Goal: Information Seeking & Learning: Learn about a topic

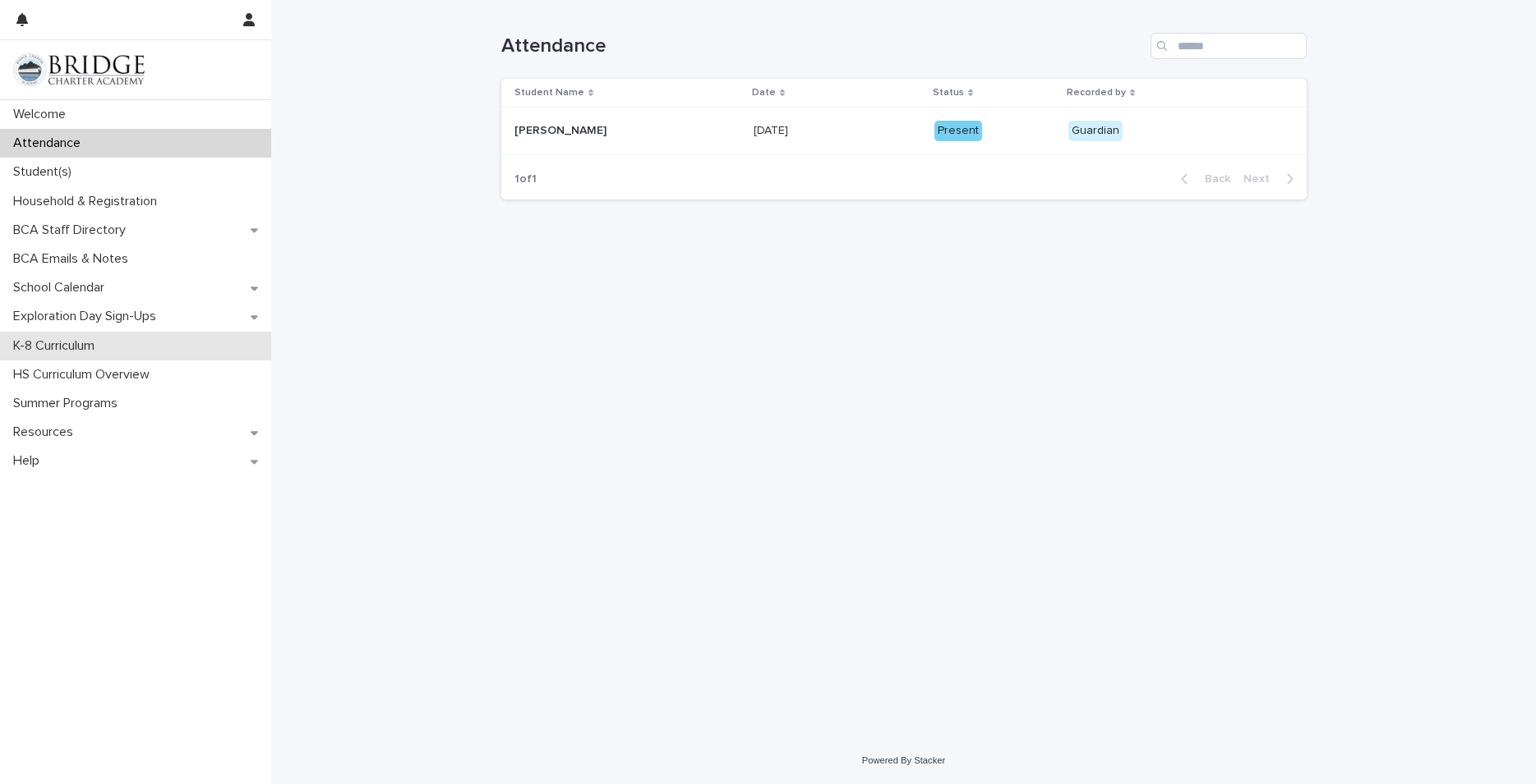
click at [53, 345] on p "K-8 Curriculum" at bounding box center [56, 346] width 101 height 16
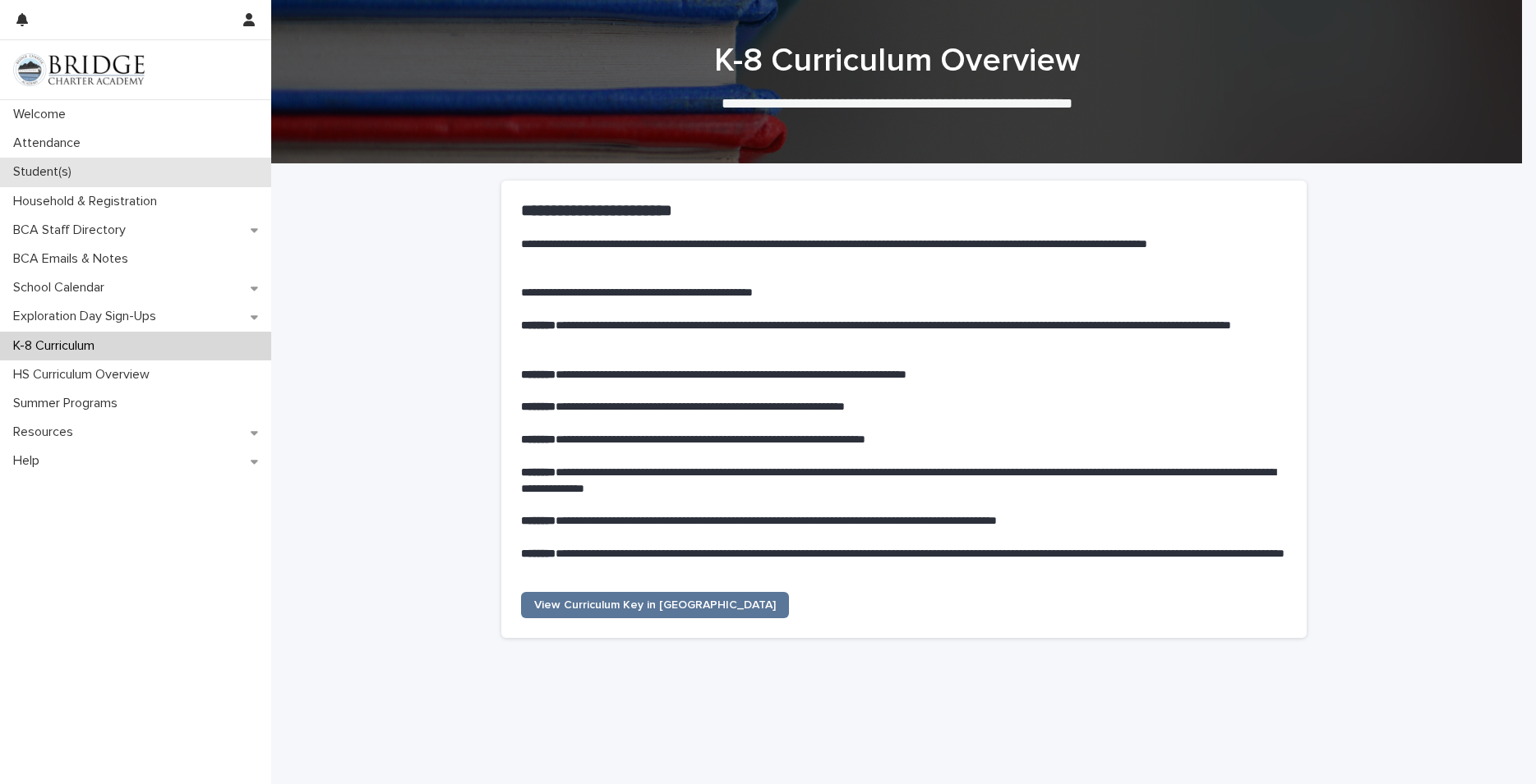
click at [40, 168] on p "Student(s)" at bounding box center [45, 172] width 78 height 16
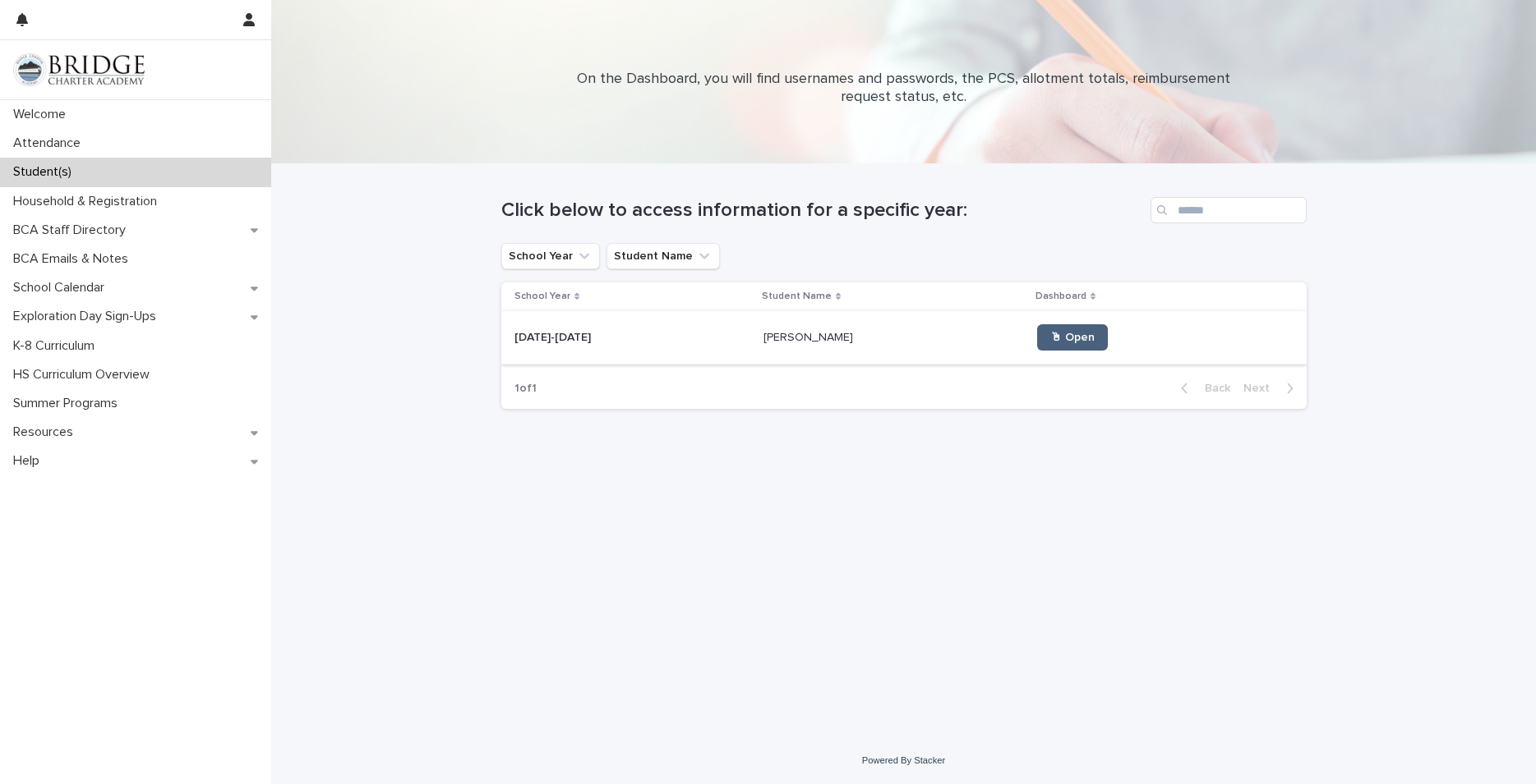
click at [1037, 332] on link "🖱 Open" at bounding box center [1071, 337] width 71 height 26
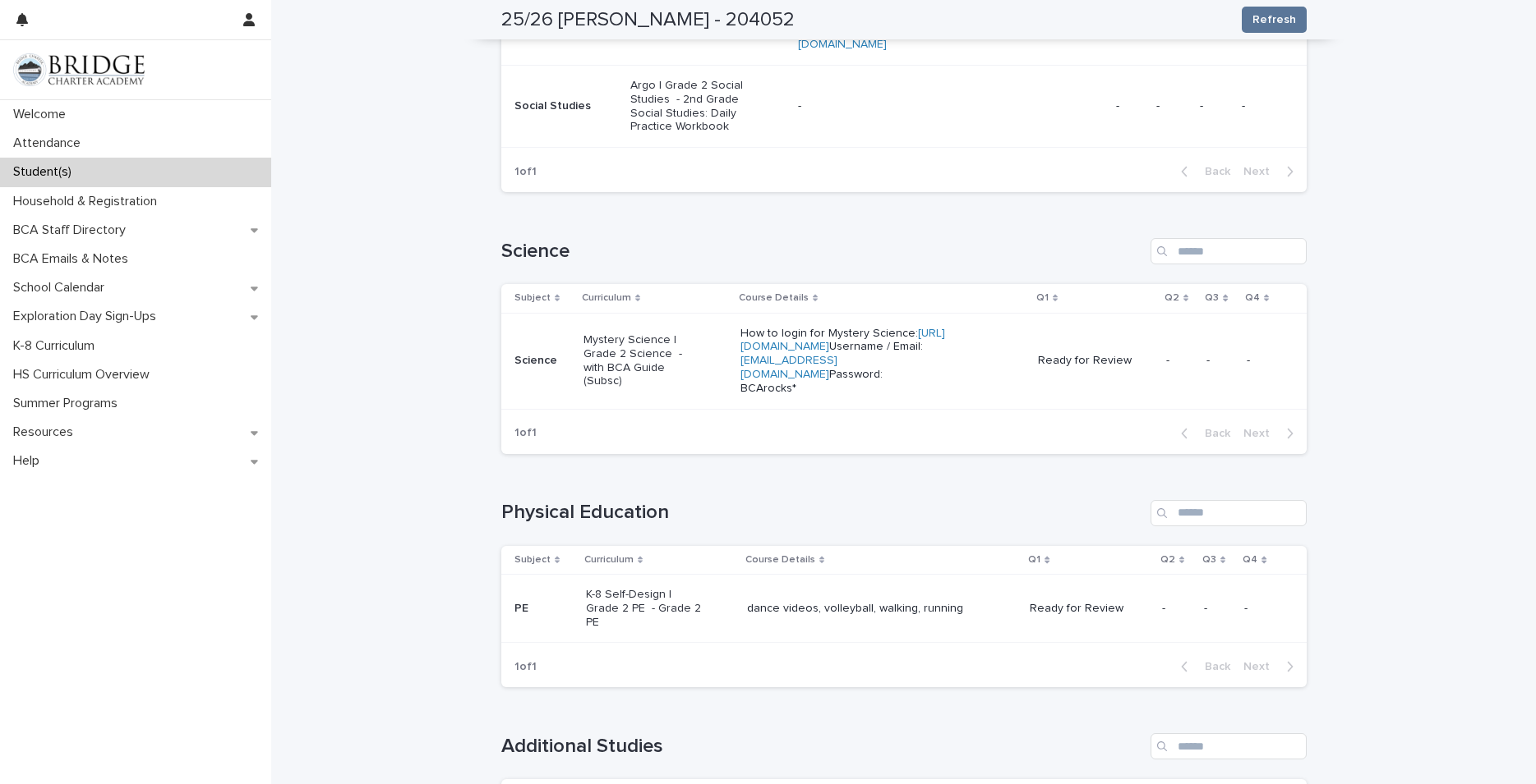
scroll to position [1104, 0]
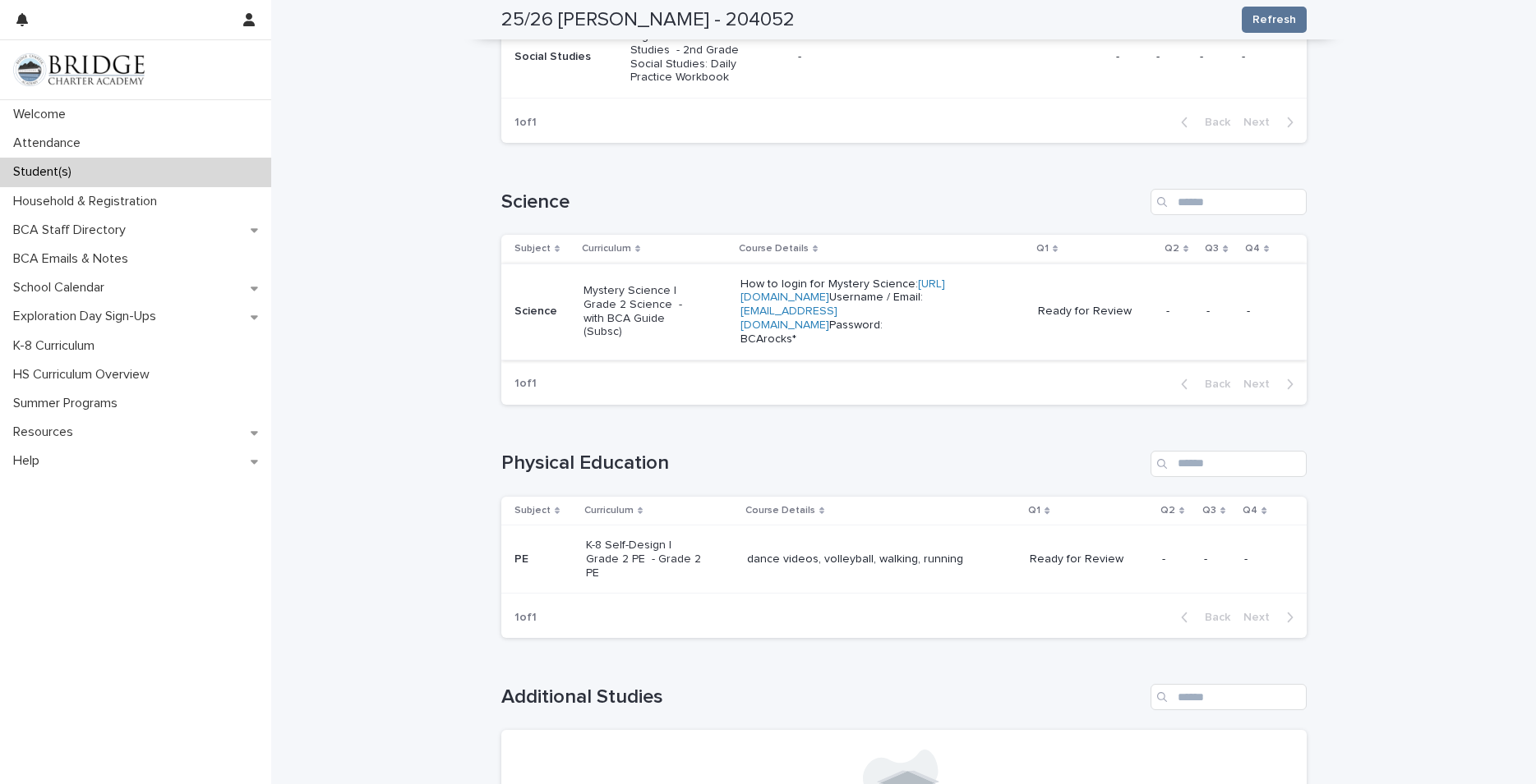
click at [804, 304] on link "[URL][DOMAIN_NAME]" at bounding box center [843, 290] width 205 height 25
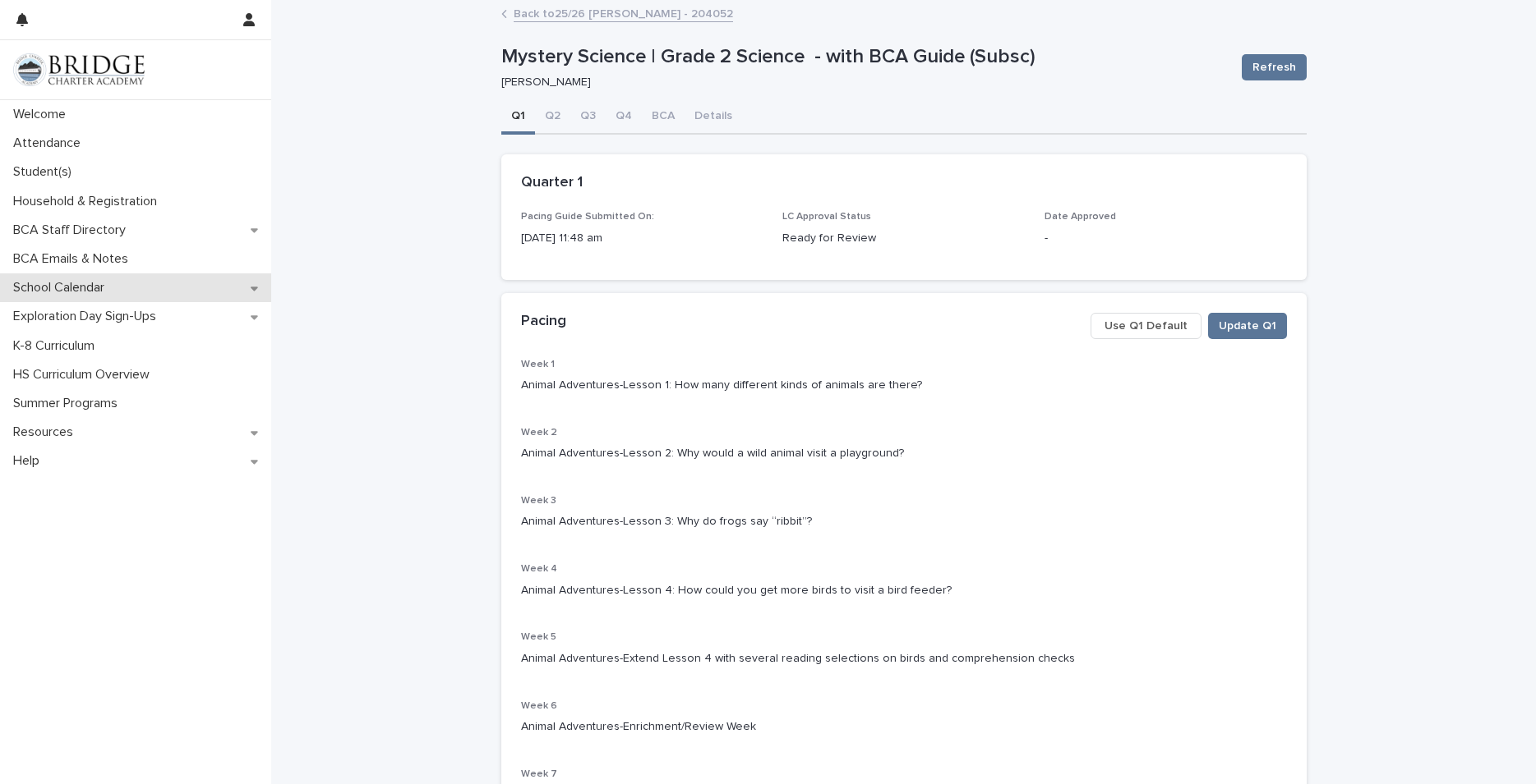
click at [112, 281] on div "School Calendar" at bounding box center [135, 288] width 271 height 29
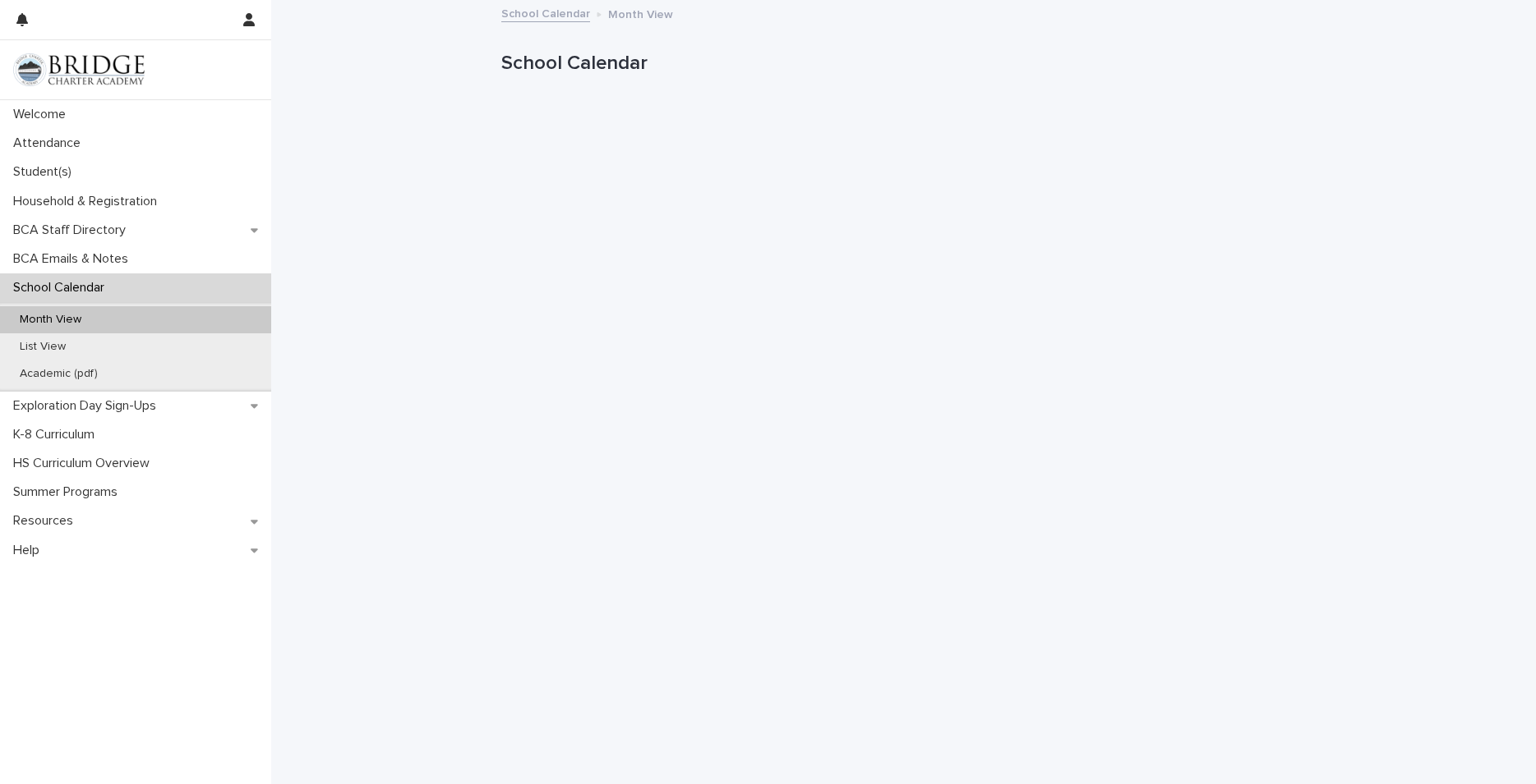
click at [69, 321] on p "Month View" at bounding box center [50, 320] width 87 height 14
drag, startPoint x: 167, startPoint y: 315, endPoint x: 289, endPoint y: 549, distance: 263.9
click at [167, 315] on div "Month View" at bounding box center [135, 320] width 271 height 27
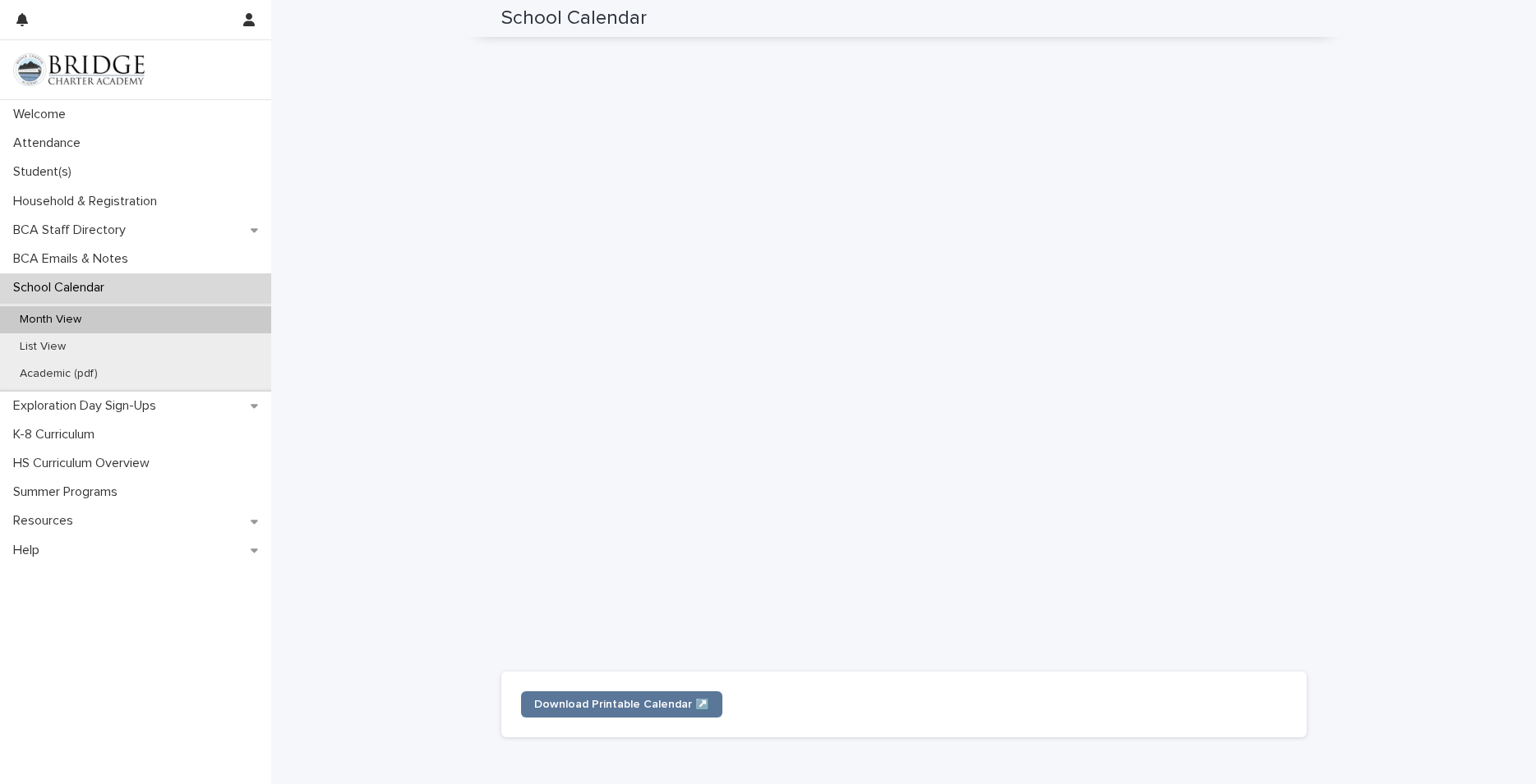
scroll to position [207, 0]
